Goal: Find specific page/section: Find specific page/section

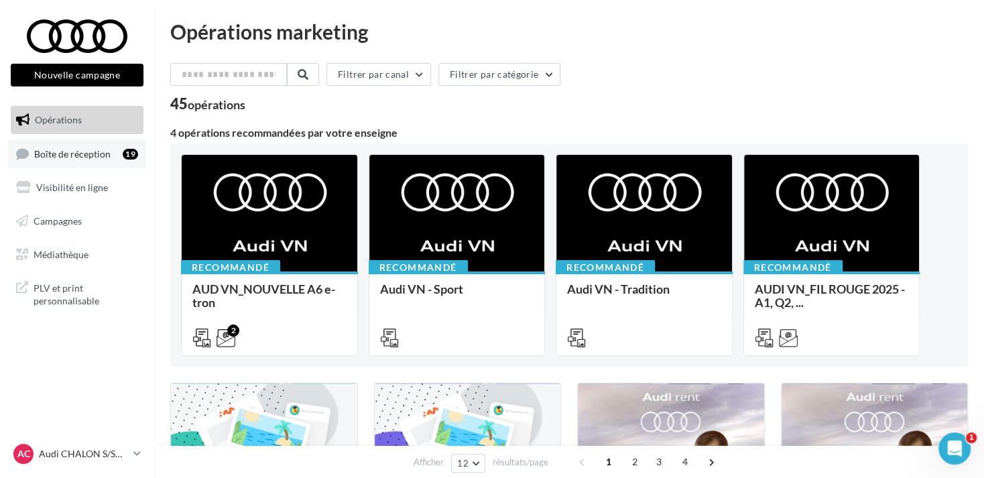
click at [97, 165] on link "Boîte de réception 19" at bounding box center [77, 153] width 138 height 29
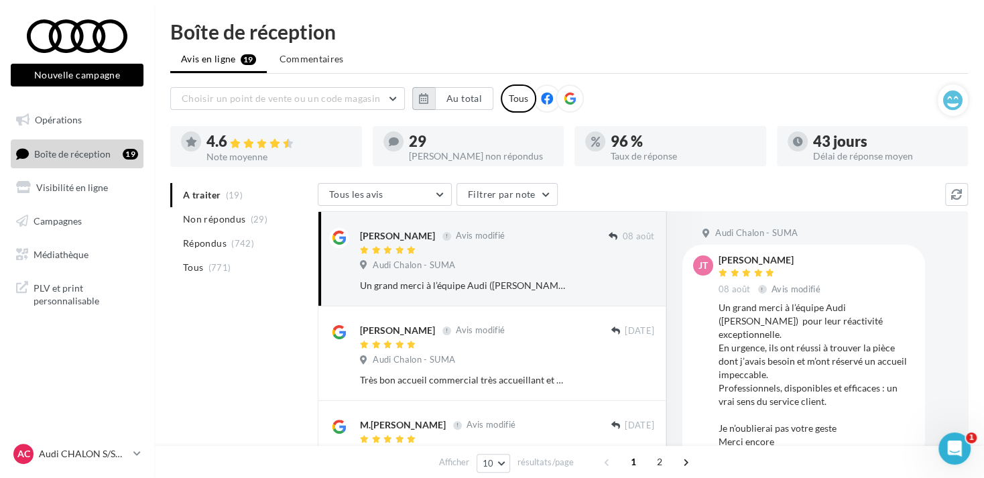
click at [420, 103] on button "button" at bounding box center [423, 98] width 23 height 23
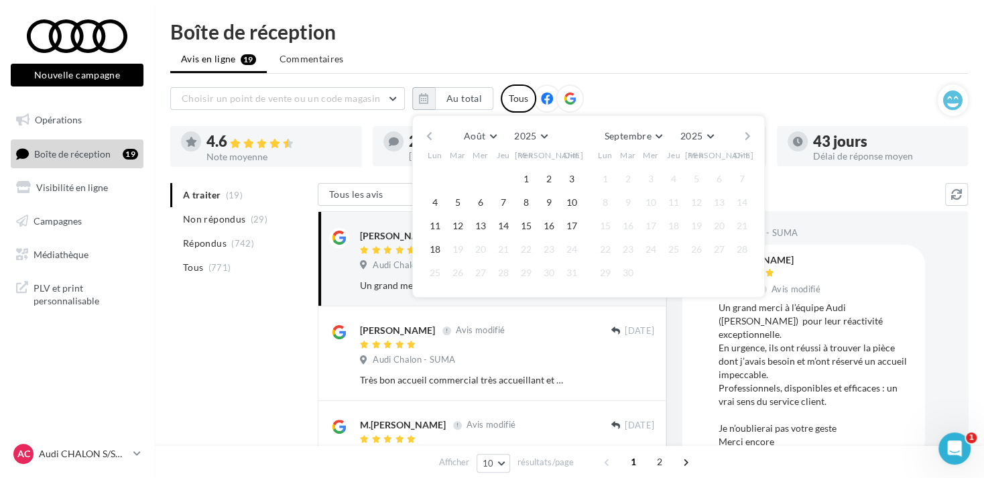
click at [424, 128] on div "Août [PERSON_NAME] Mars Avril Mai Juin Juillet Août Septembre Octobre Novembre …" at bounding box center [589, 136] width 330 height 19
click at [424, 134] on button "button" at bounding box center [429, 136] width 11 height 19
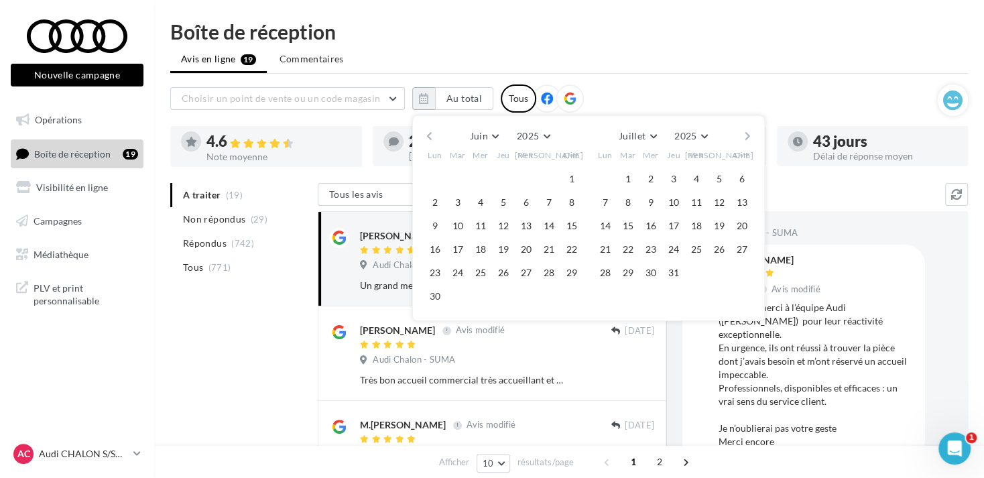
click at [424, 134] on button "button" at bounding box center [429, 136] width 11 height 19
click at [628, 172] on button "1" at bounding box center [628, 179] width 20 height 20
click at [748, 131] on button "button" at bounding box center [747, 136] width 11 height 19
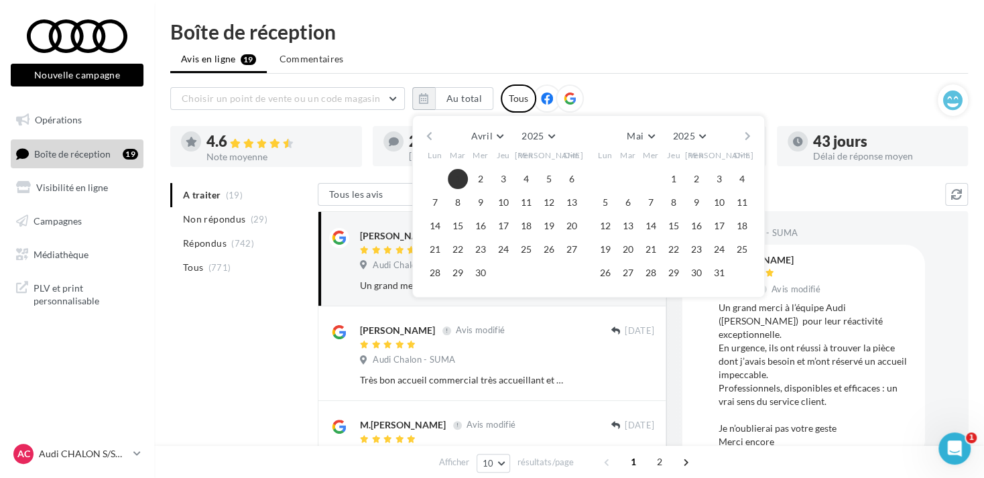
click at [748, 131] on button "button" at bounding box center [747, 136] width 11 height 19
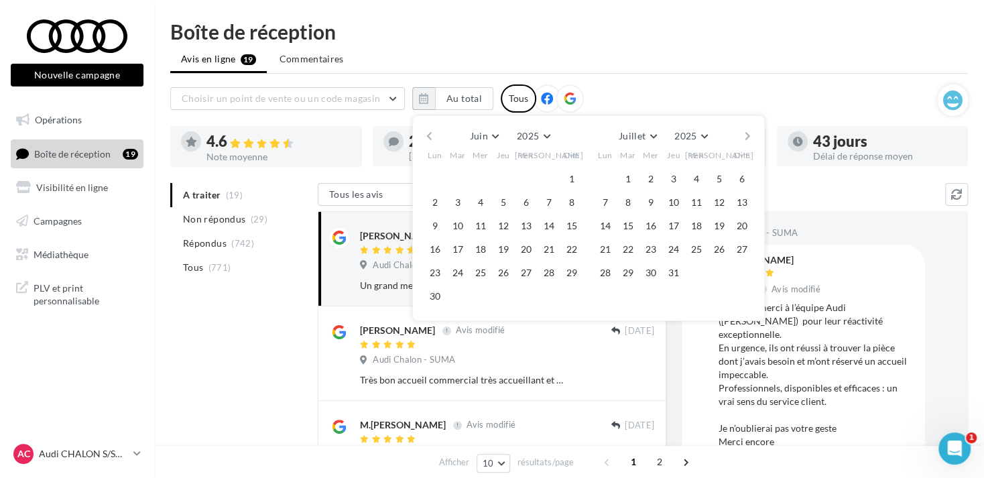
click at [748, 131] on button "button" at bounding box center [747, 136] width 11 height 19
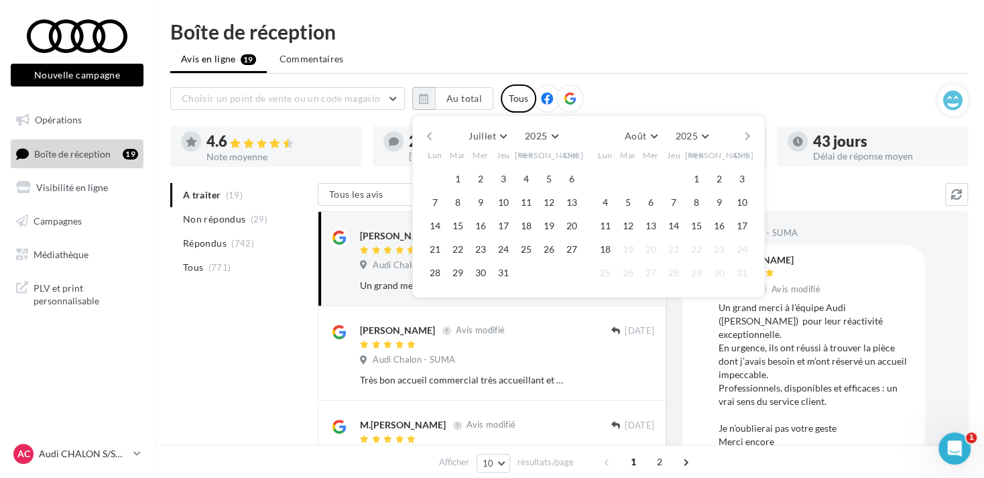
click at [748, 131] on button "button" at bounding box center [747, 136] width 11 height 19
click at [436, 249] on button "18" at bounding box center [435, 249] width 20 height 20
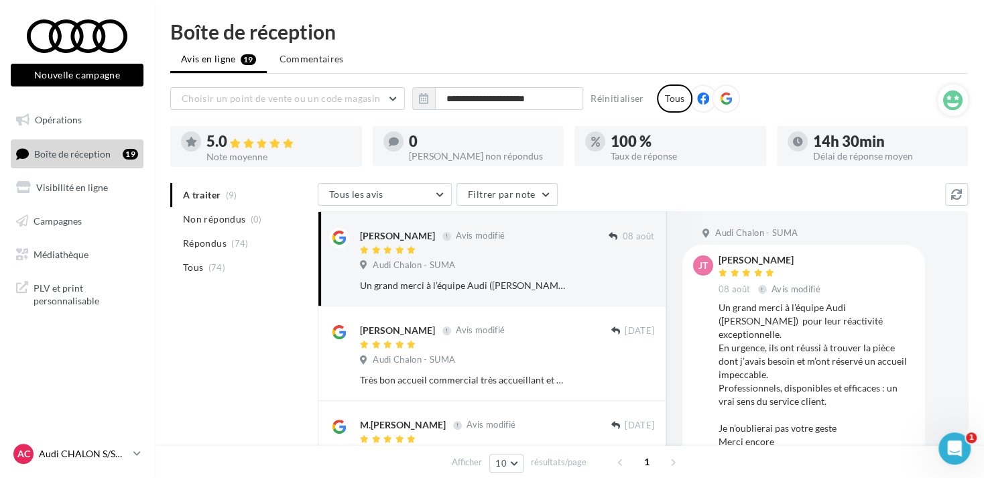
click at [118, 451] on p "Audi CHALON S/SAONE" at bounding box center [83, 453] width 89 height 13
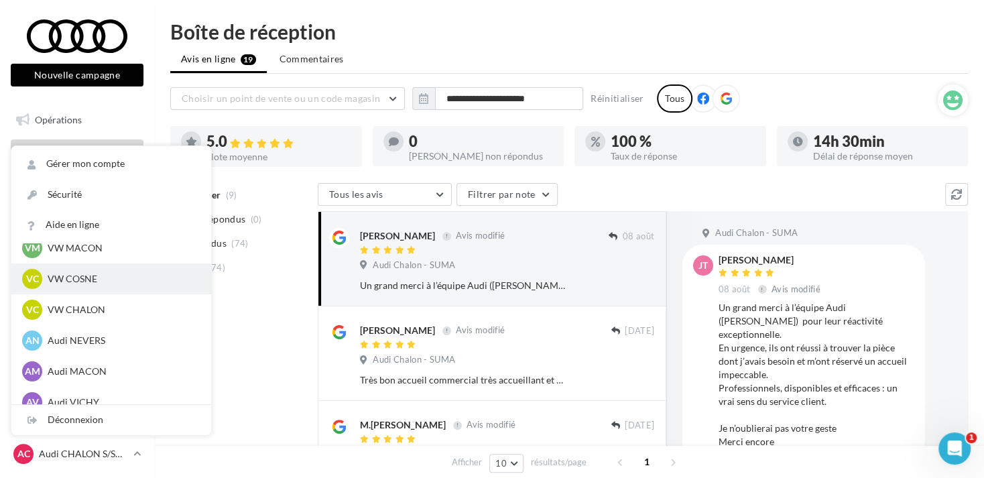
scroll to position [670, 0]
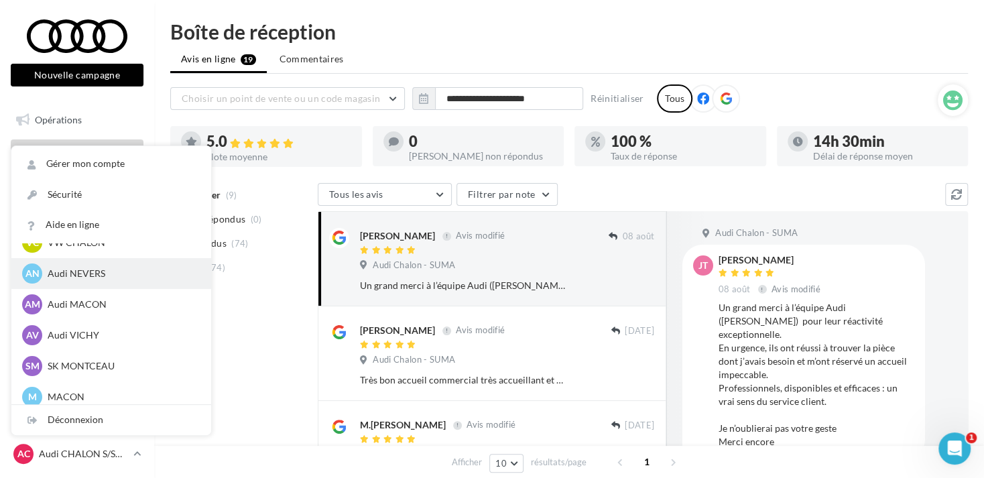
click at [123, 279] on p "Audi NEVERS" at bounding box center [121, 273] width 147 height 13
